Goal: Go to known website

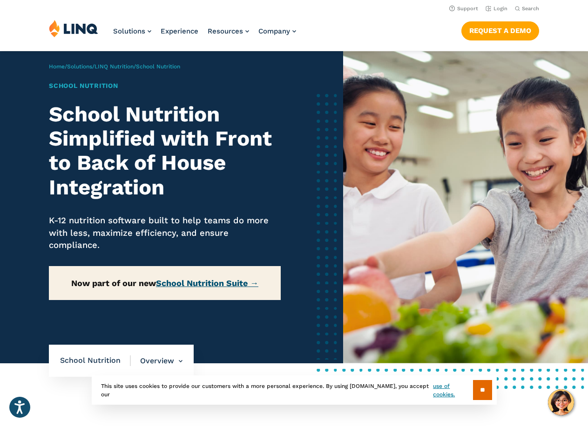
click at [190, 286] on link "School Nutrition Suite →" at bounding box center [207, 283] width 102 height 10
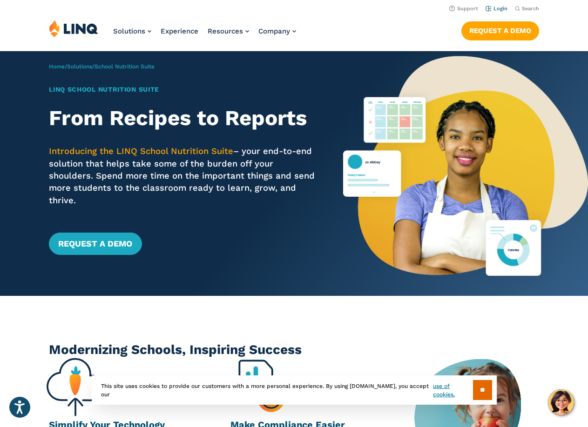
click at [504, 10] on link "Login" at bounding box center [497, 9] width 22 height 6
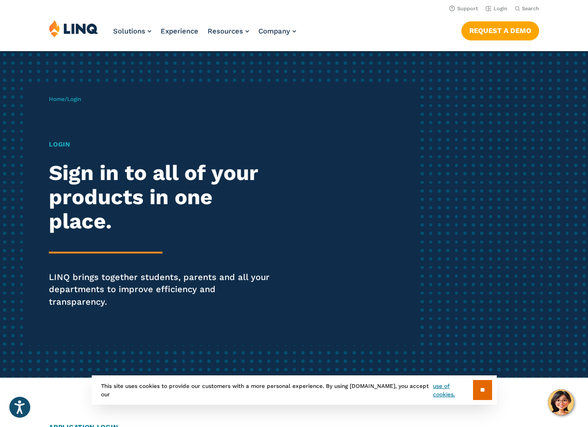
drag, startPoint x: 96, startPoint y: 102, endPoint x: 110, endPoint y: 101, distance: 14.5
click at [98, 102] on div "Home / Login Login Sign in to all of your products in one place. LINQ brings to…" at bounding box center [232, 215] width 367 height 262
click at [149, 129] on div "Home / Login Login Sign in to all of your products in one place. LINQ brings to…" at bounding box center [232, 215] width 367 height 262
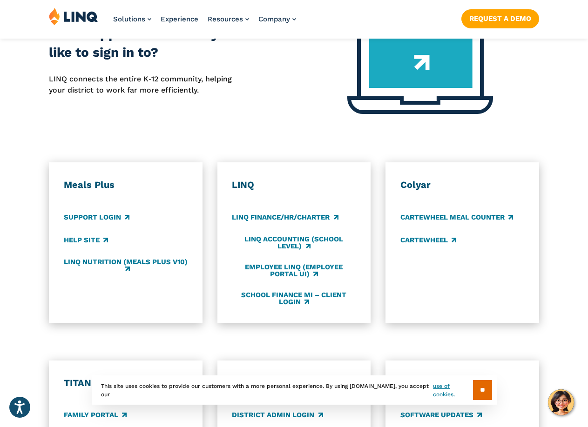
scroll to position [652, 0]
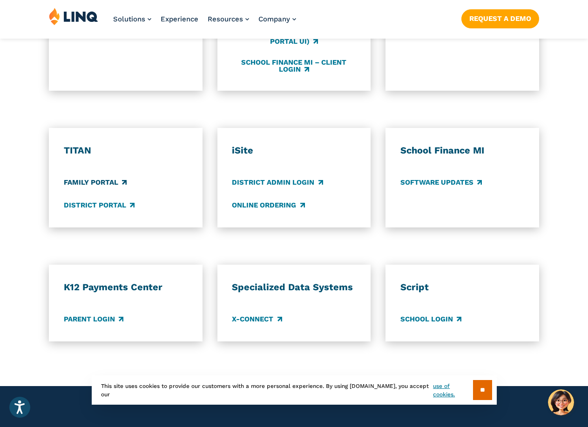
click at [118, 177] on link "Family Portal" at bounding box center [95, 182] width 63 height 10
